Goal: Task Accomplishment & Management: Manage account settings

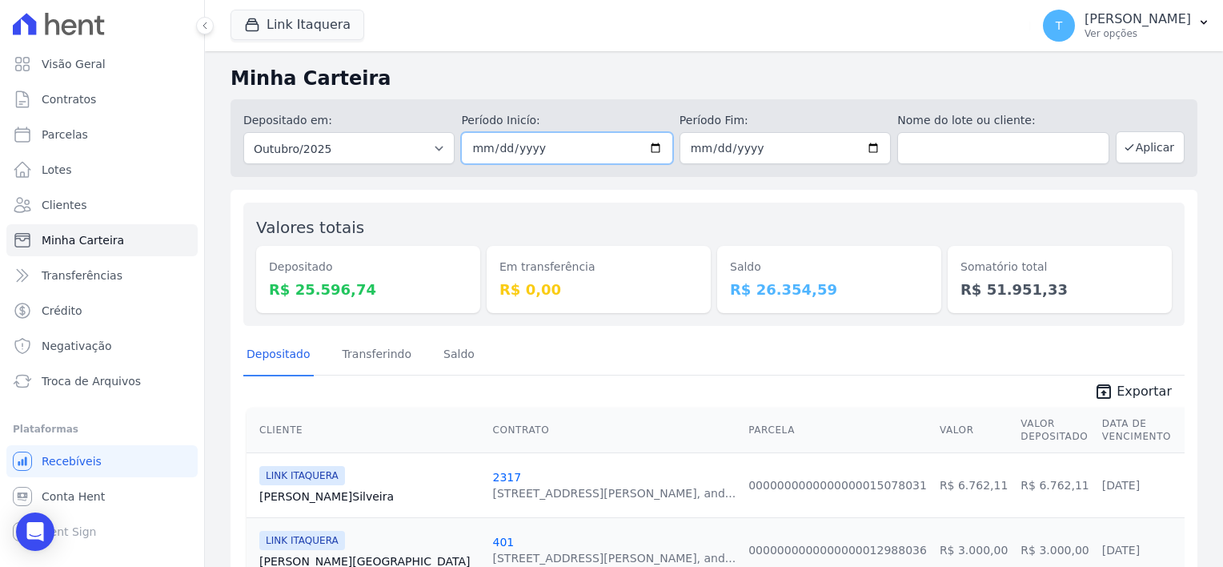
click at [650, 140] on input "[DATE]" at bounding box center [566, 148] width 211 height 32
click at [650, 150] on input "[DATE]" at bounding box center [566, 148] width 211 height 32
click at [662, 143] on input "[DATE]" at bounding box center [566, 148] width 211 height 32
click at [649, 150] on input "[DATE]" at bounding box center [566, 148] width 211 height 32
type input "[DATE]"
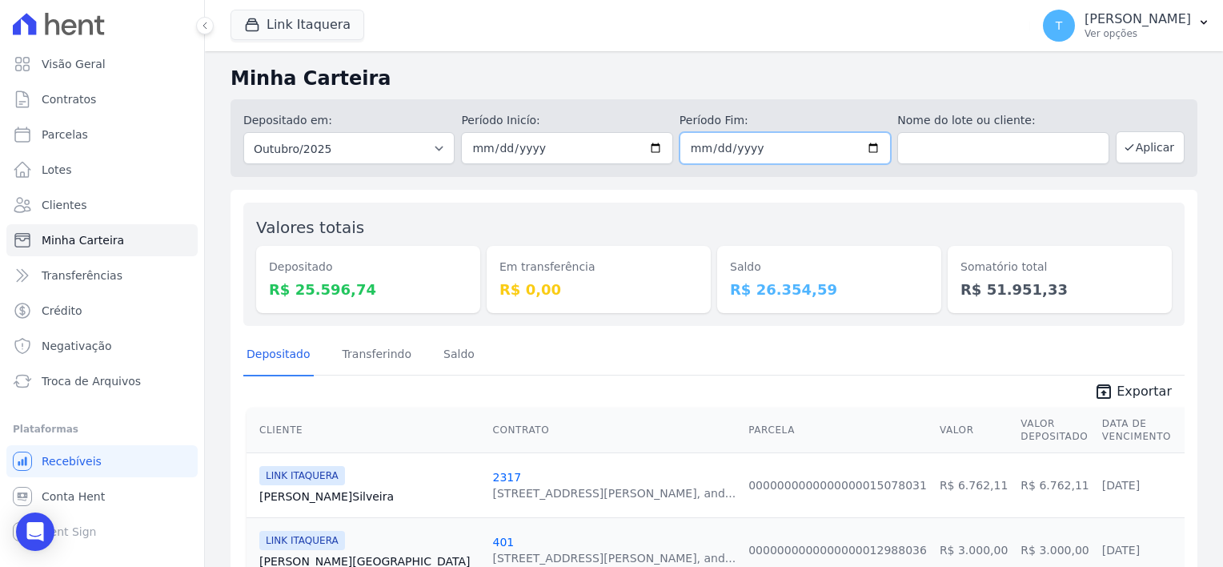
click at [864, 150] on input "[DATE]" at bounding box center [785, 148] width 211 height 32
type input "[DATE]"
click at [1138, 158] on button "Aplicar" at bounding box center [1150, 147] width 69 height 32
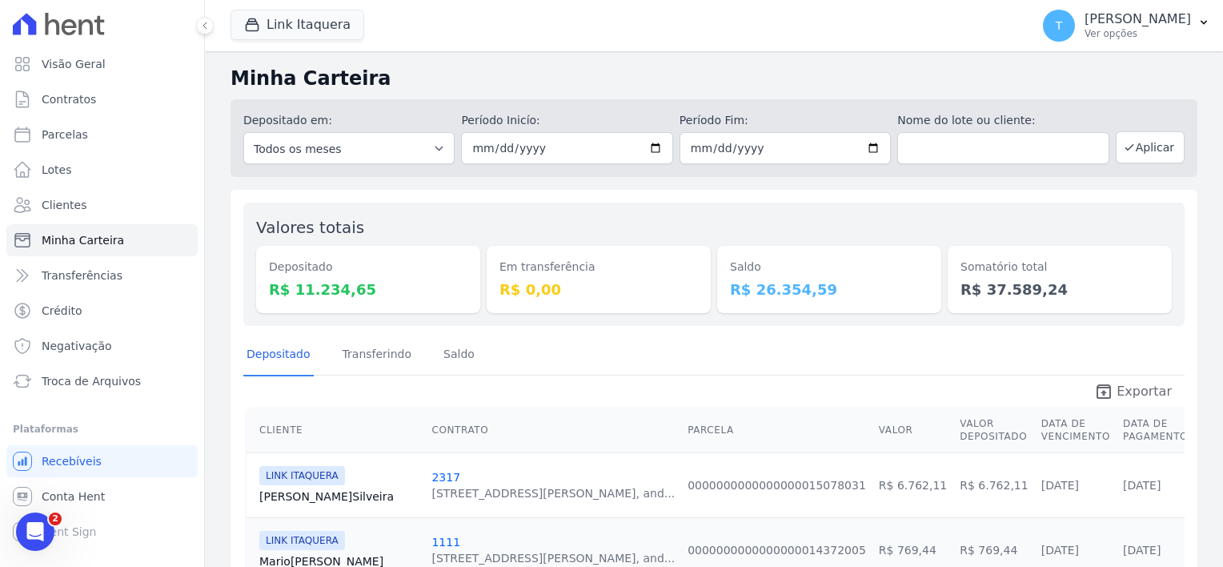
click at [1126, 387] on span "Exportar" at bounding box center [1144, 391] width 55 height 19
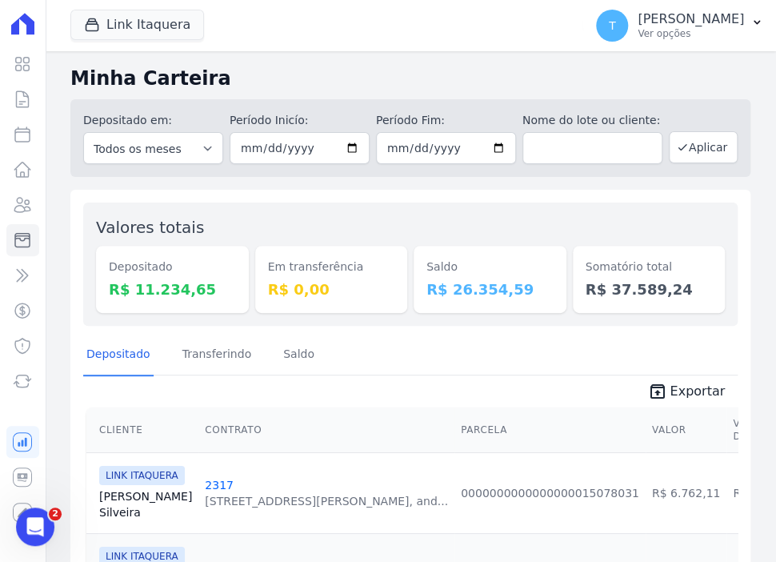
click at [119, 508] on link "Bruno Silveira" at bounding box center [145, 504] width 93 height 32
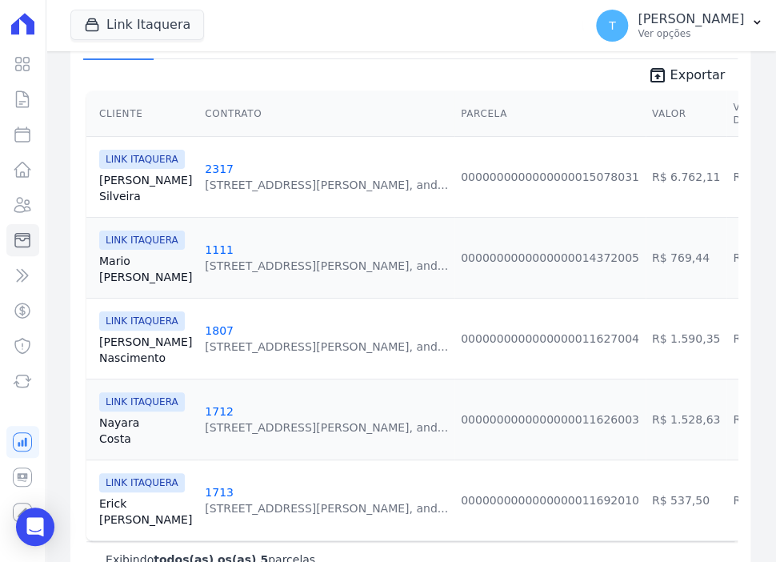
scroll to position [320, 0]
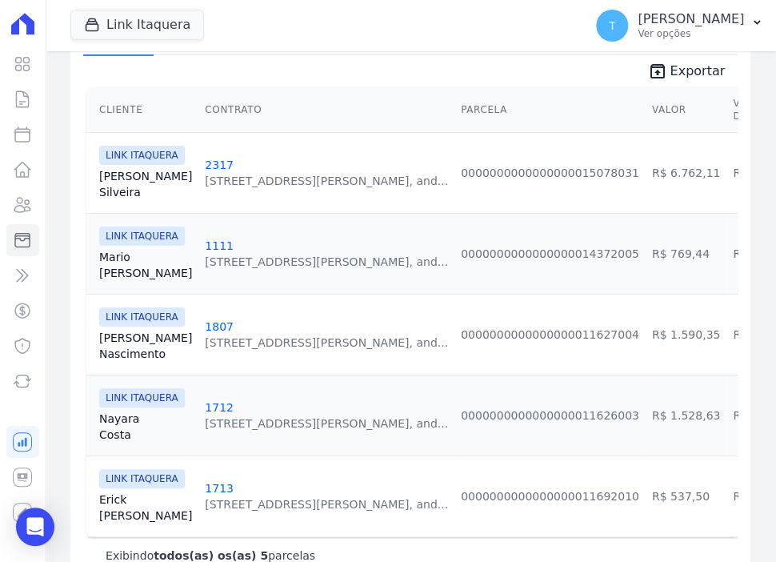
click at [130, 347] on link "Bianca Nascimento" at bounding box center [145, 346] width 93 height 32
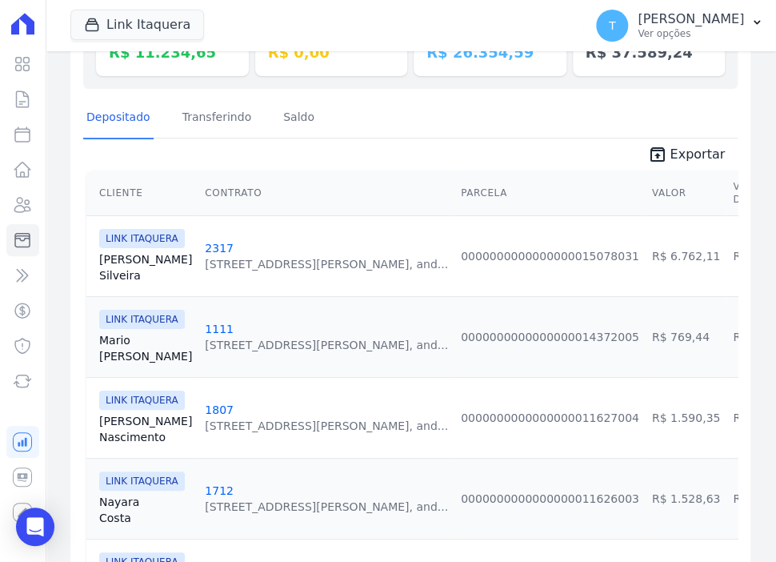
scroll to position [240, 0]
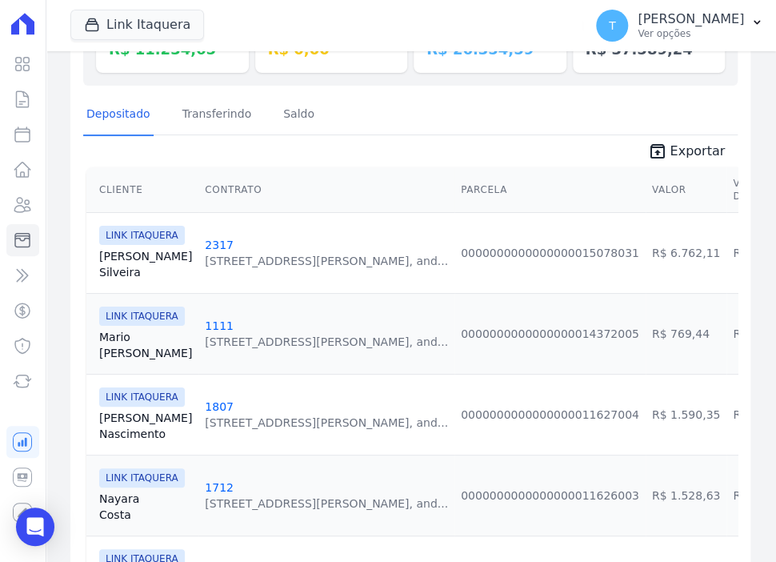
click at [110, 339] on link "Mario Júnior" at bounding box center [145, 345] width 93 height 32
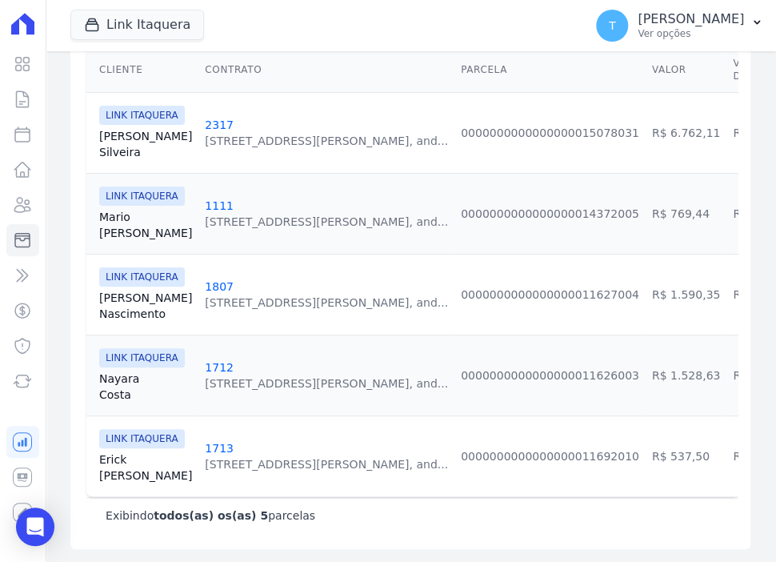
scroll to position [371, 0]
click at [111, 375] on link "Nayara Costa" at bounding box center [145, 387] width 93 height 32
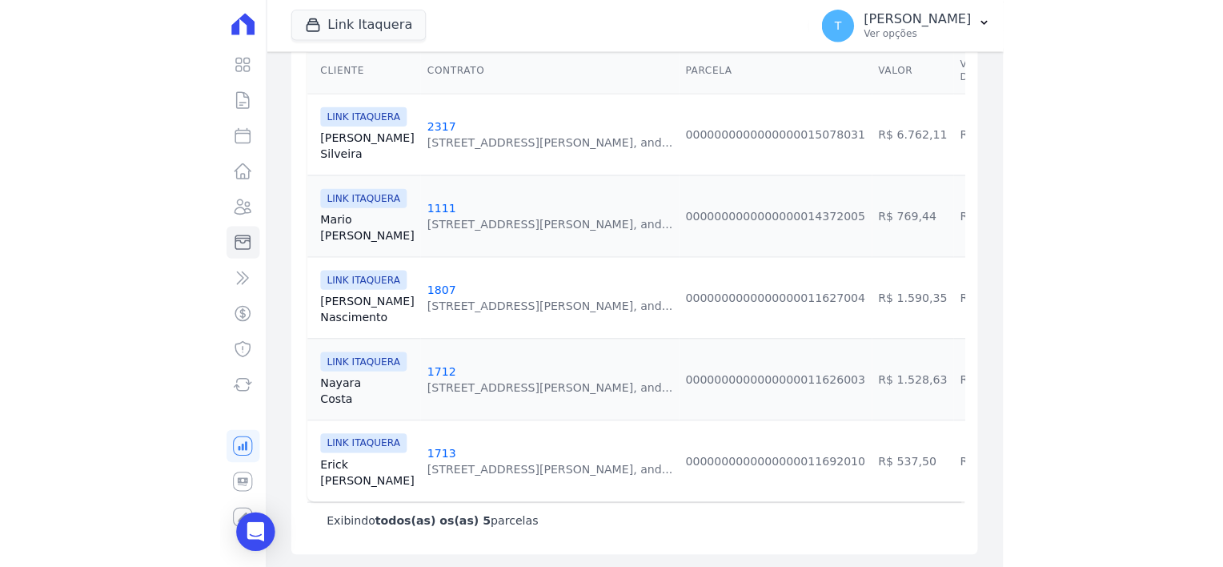
scroll to position [371, 0]
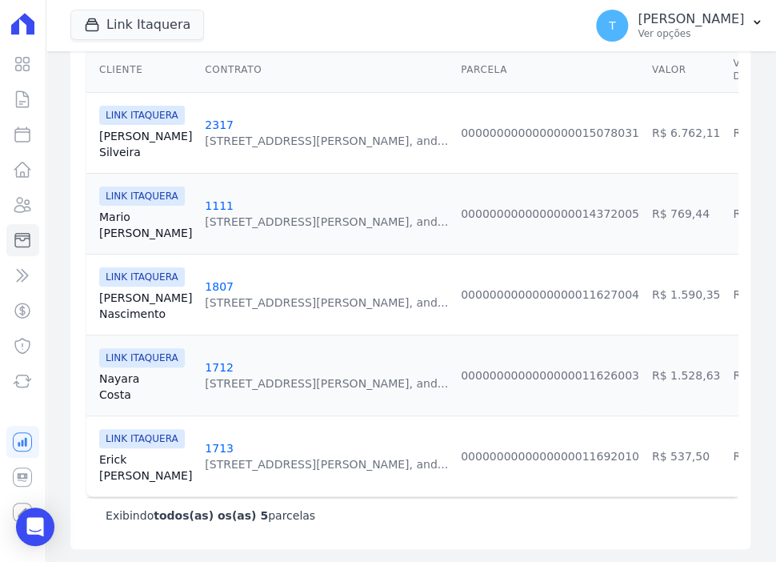
click at [110, 451] on link "Erick Carvalho" at bounding box center [145, 467] width 93 height 32
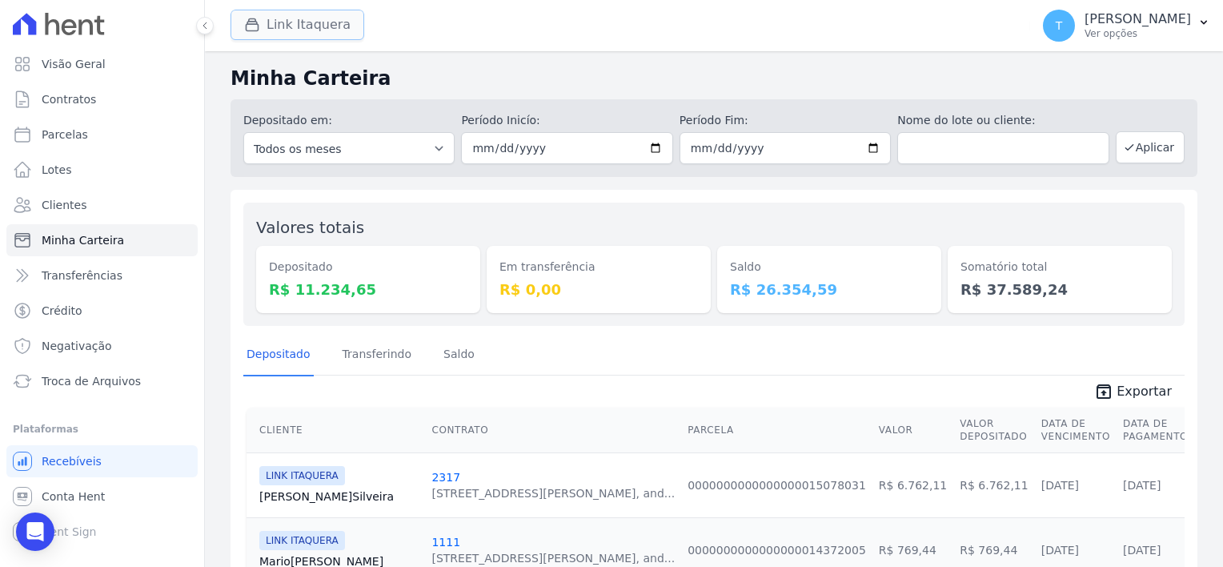
click at [311, 32] on button "Link Itaquera" at bounding box center [298, 25] width 134 height 30
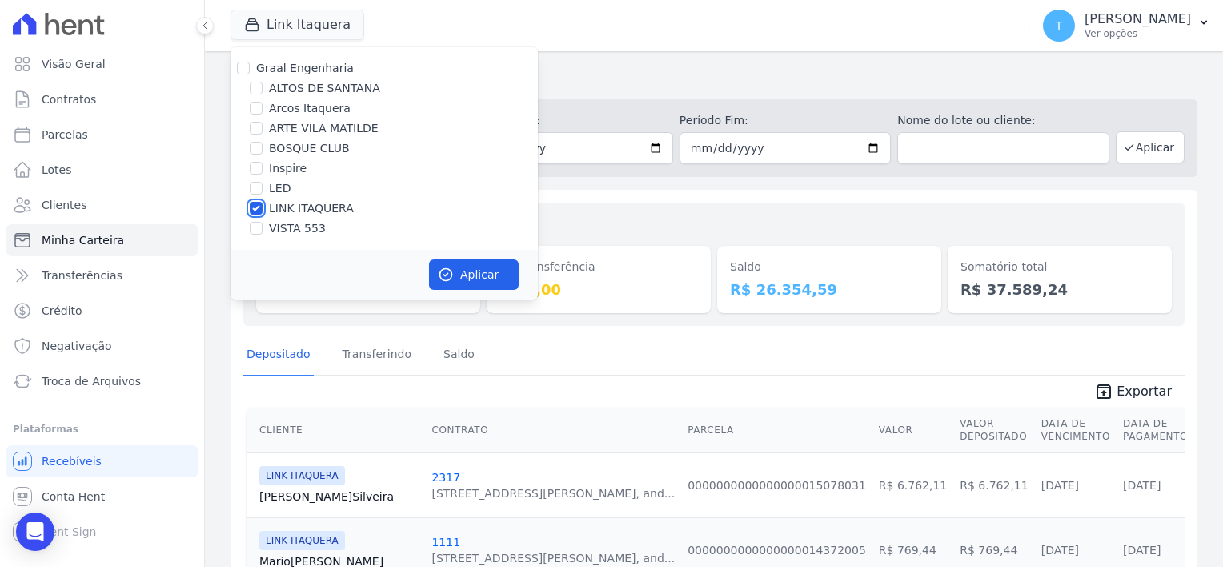
click at [255, 211] on input "LINK ITAQUERA" at bounding box center [256, 208] width 13 height 13
checkbox input "false"
click at [252, 173] on input "Inspire" at bounding box center [256, 168] width 13 height 13
checkbox input "true"
click at [471, 278] on button "Aplicar" at bounding box center [474, 274] width 90 height 30
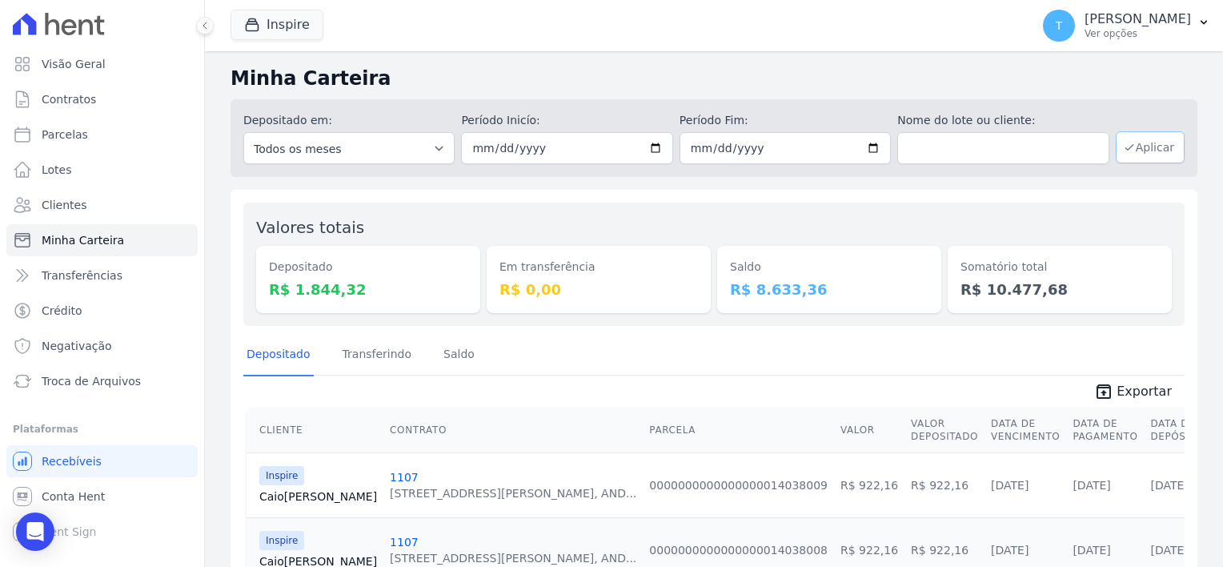
click at [1139, 148] on button "Aplicar" at bounding box center [1150, 147] width 69 height 32
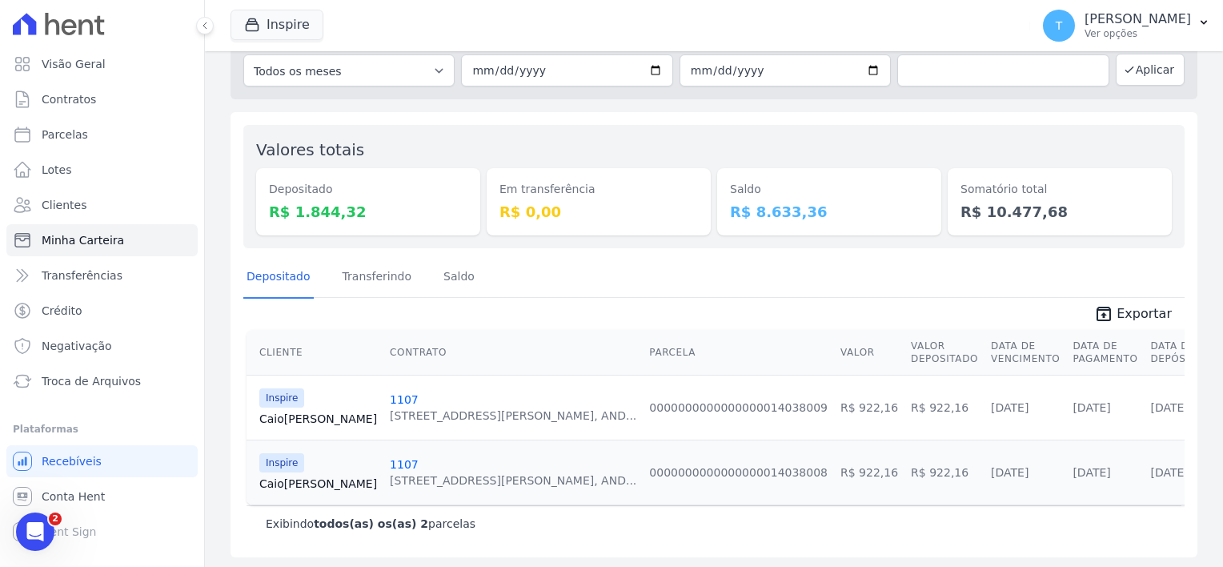
scroll to position [79, 0]
click at [1127, 315] on span "Exportar" at bounding box center [1144, 312] width 55 height 19
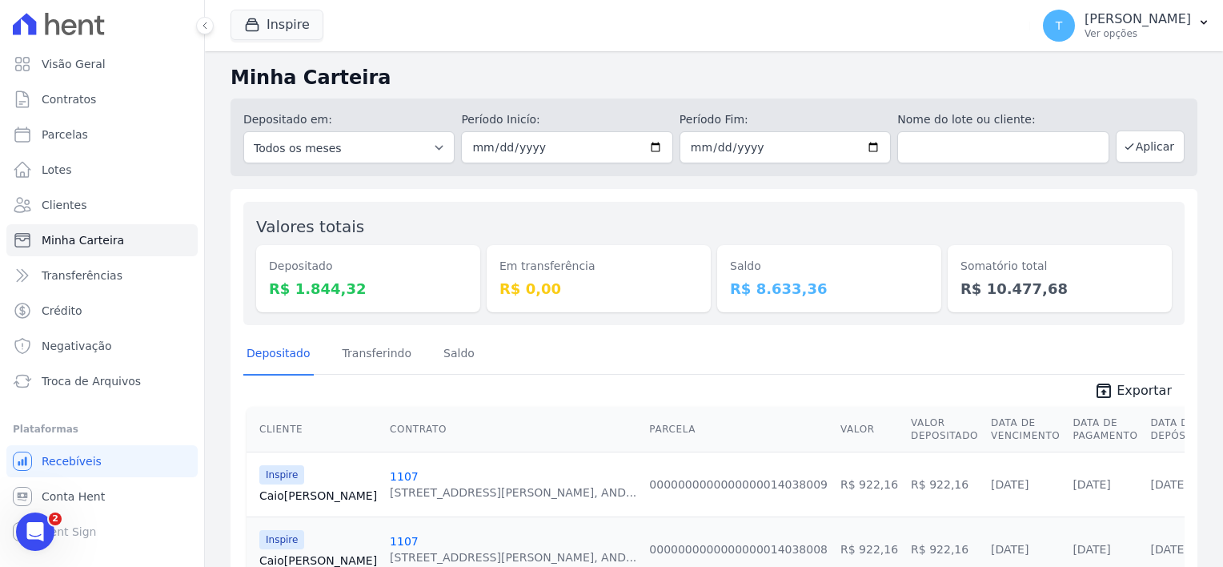
scroll to position [0, 0]
click at [291, 19] on button "Inspire" at bounding box center [277, 25] width 93 height 30
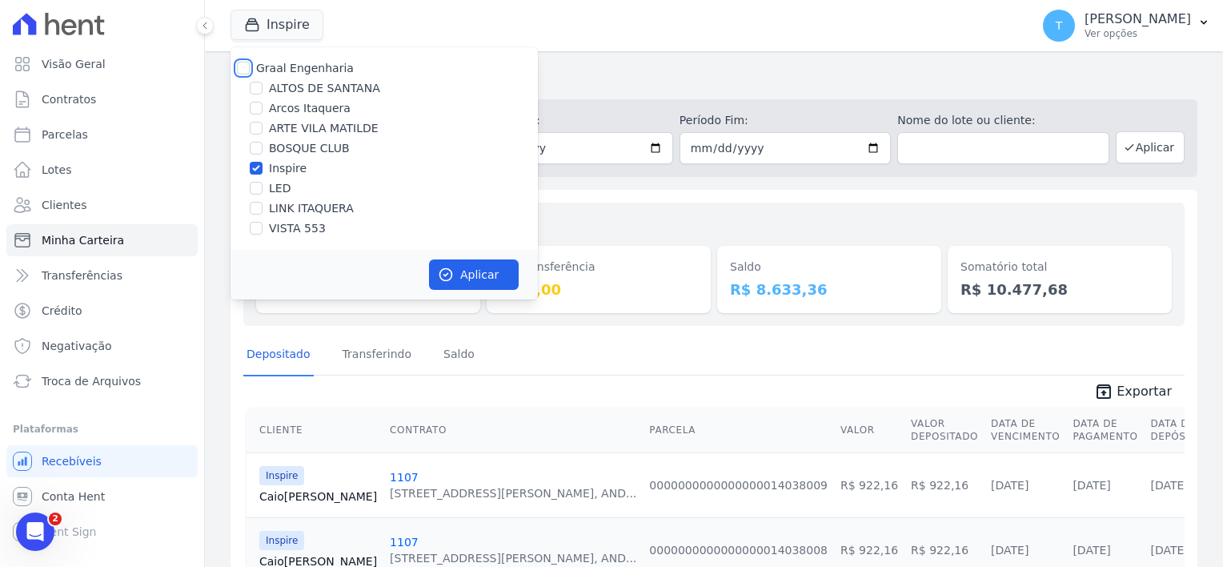
click at [242, 70] on input "Graal Engenharia" at bounding box center [243, 68] width 13 height 13
checkbox input "true"
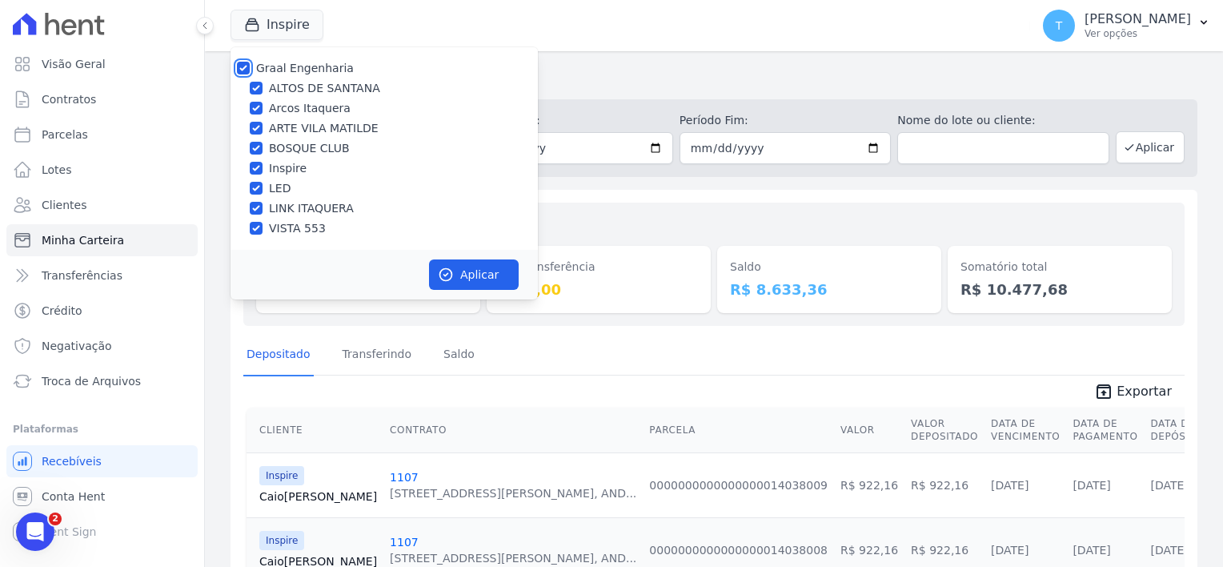
checkbox input "true"
click at [461, 279] on button "Aplicar" at bounding box center [474, 274] width 90 height 30
